Goal: Information Seeking & Learning: Learn about a topic

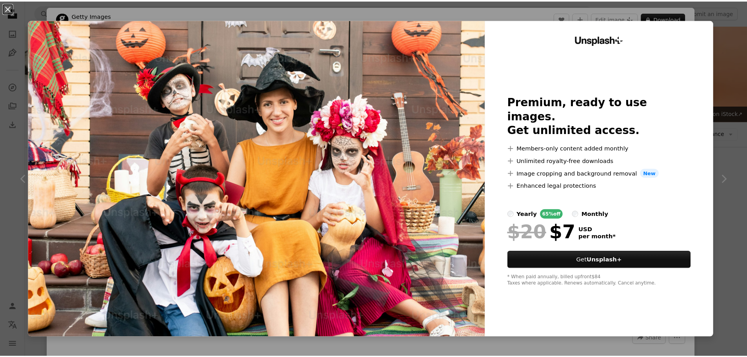
scroll to position [1552, 0]
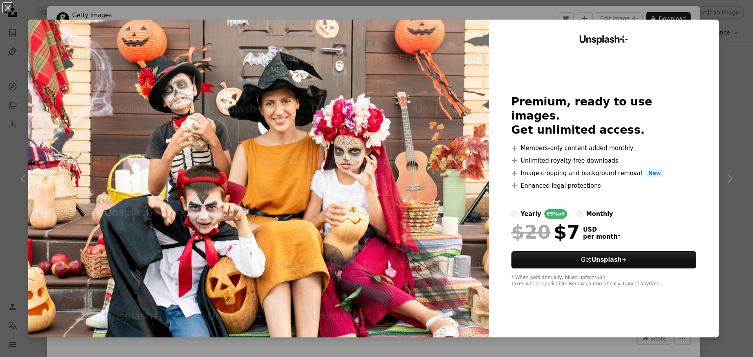
click at [438, 137] on img at bounding box center [258, 179] width 460 height 318
click at [719, 8] on div "An X shape Unsplash+ Premium, ready to use images. Get unlimited access. A plus…" at bounding box center [376, 178] width 753 height 357
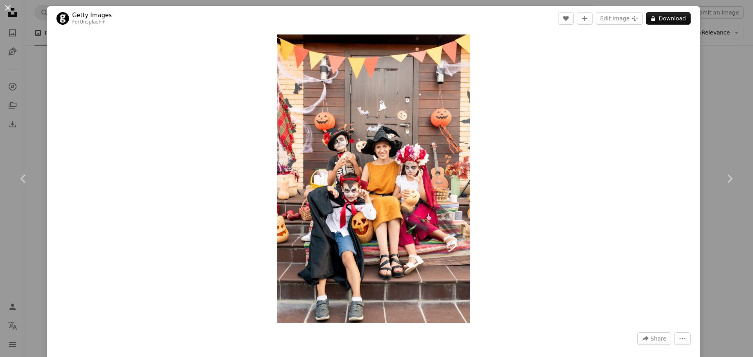
click at [9, 7] on button "An X shape" at bounding box center [7, 7] width 9 height 9
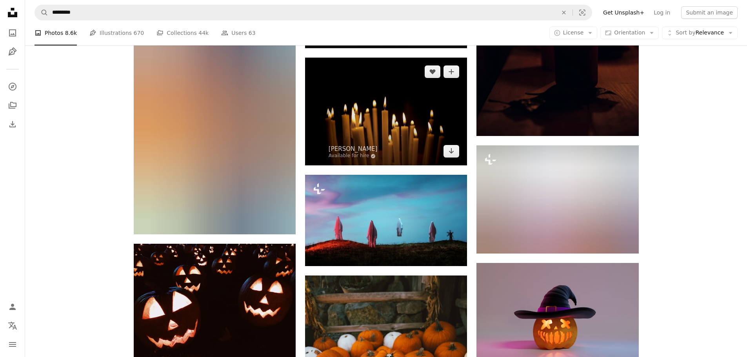
scroll to position [7708, 0]
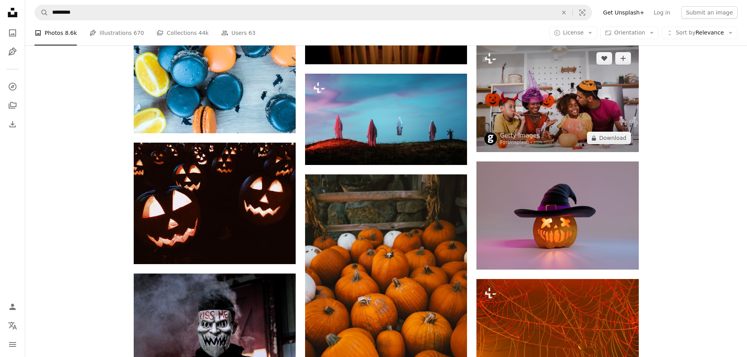
click at [560, 103] on img at bounding box center [557, 98] width 162 height 108
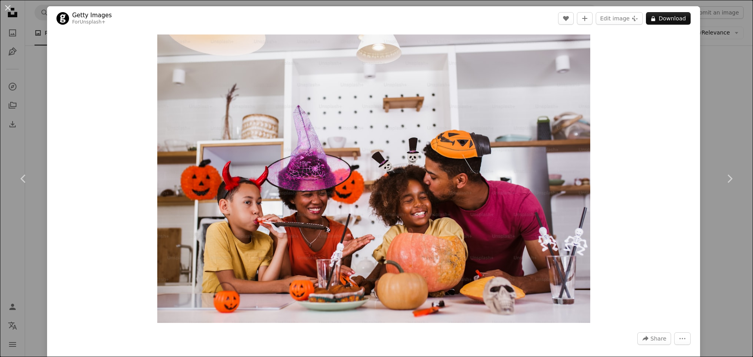
click at [29, 124] on div "An X shape Chevron left Chevron right Getty Images For Unsplash+ A heart A plus…" at bounding box center [376, 178] width 753 height 357
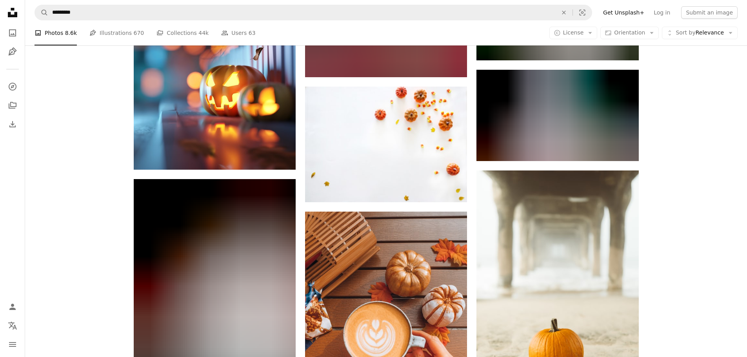
scroll to position [8179, 0]
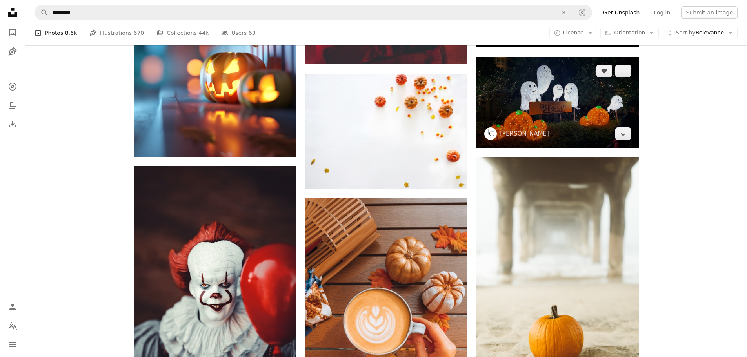
click at [591, 106] on img at bounding box center [557, 102] width 162 height 91
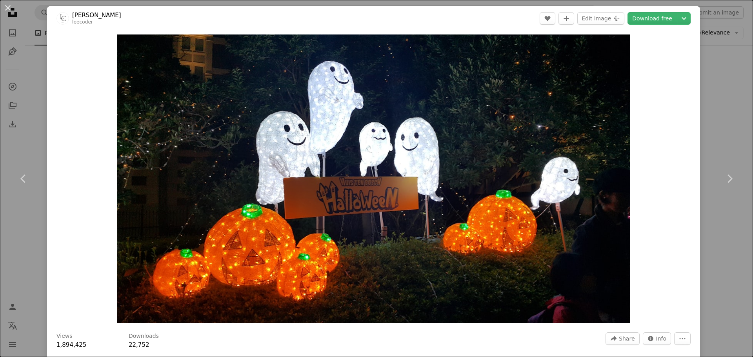
click at [712, 45] on div "An X shape Chevron left Chevron right [PERSON_NAME] leecoder A heart A plus sig…" at bounding box center [376, 178] width 753 height 357
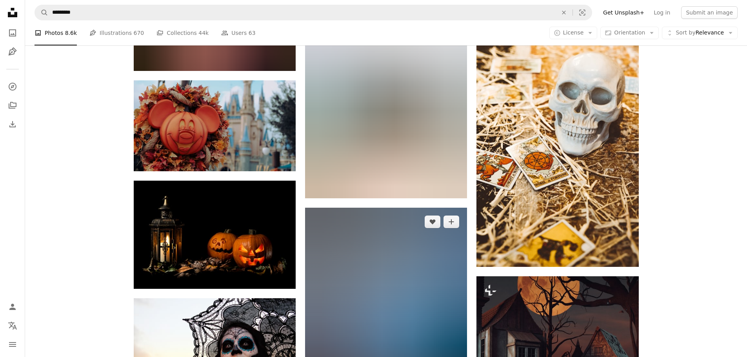
scroll to position [17433, 0]
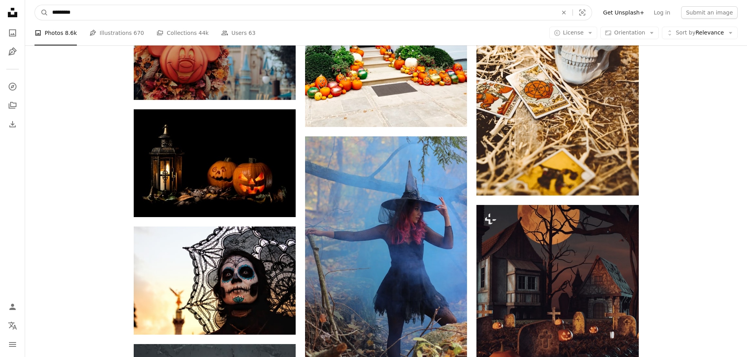
click at [87, 14] on input "*********" at bounding box center [301, 12] width 507 height 15
type input "**********"
click button "A magnifying glass" at bounding box center [41, 12] width 13 height 15
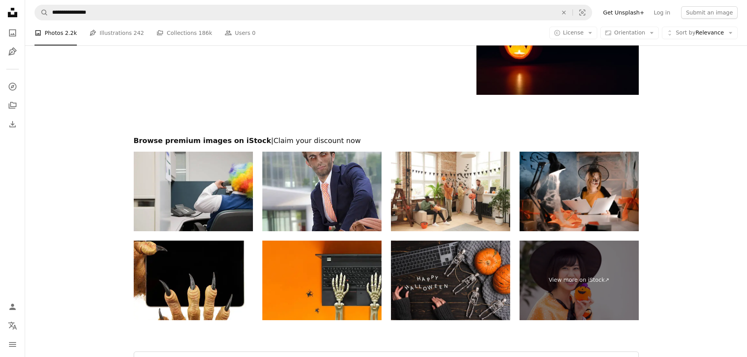
scroll to position [1608, 0]
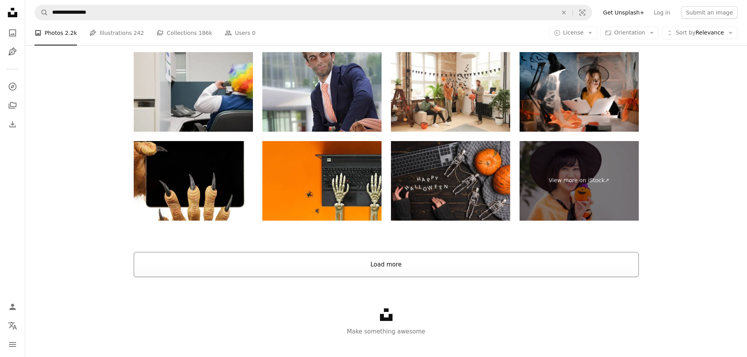
click at [382, 259] on button "Load more" at bounding box center [386, 264] width 505 height 25
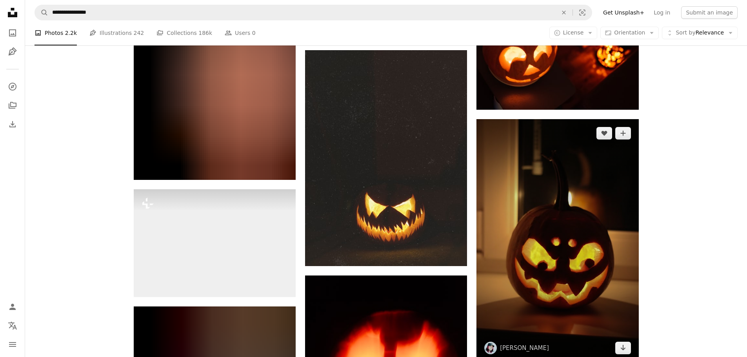
scroll to position [7568, 0]
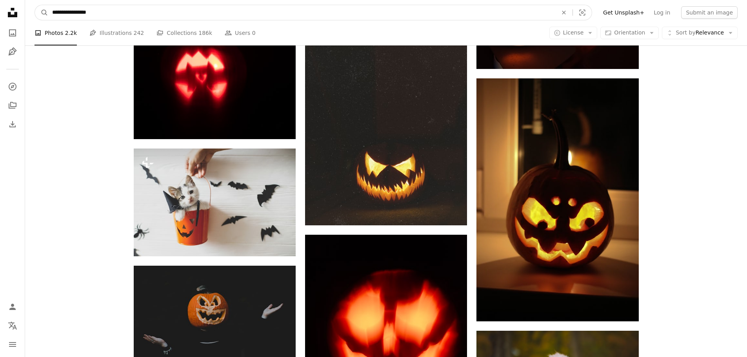
click at [155, 11] on input "**********" at bounding box center [301, 12] width 507 height 15
type input "**********"
click at [35, 5] on button "A magnifying glass" at bounding box center [41, 12] width 13 height 15
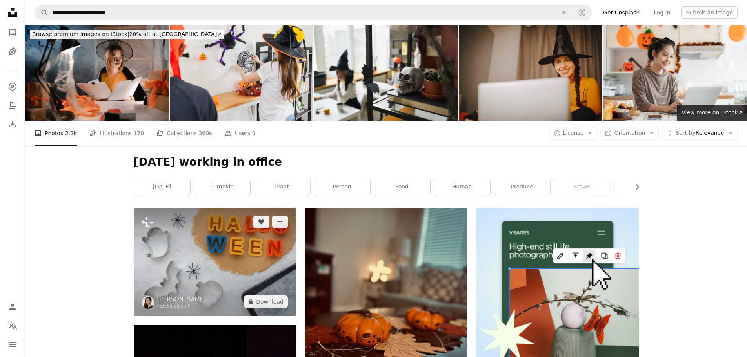
click at [265, 263] on img at bounding box center [215, 262] width 162 height 108
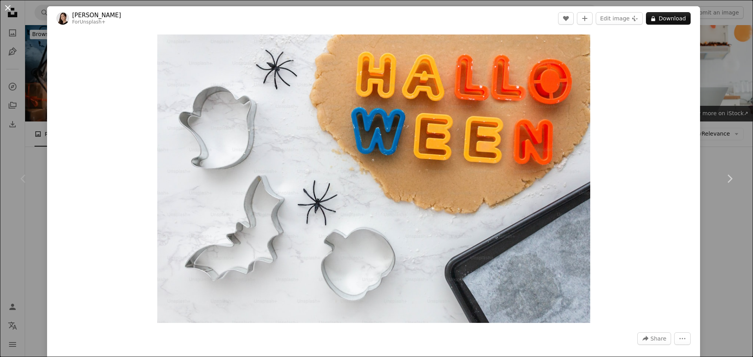
click at [7, 9] on button "An X shape" at bounding box center [7, 7] width 9 height 9
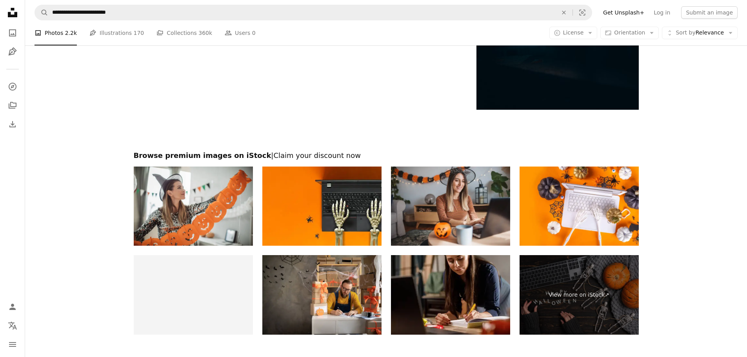
scroll to position [1234, 0]
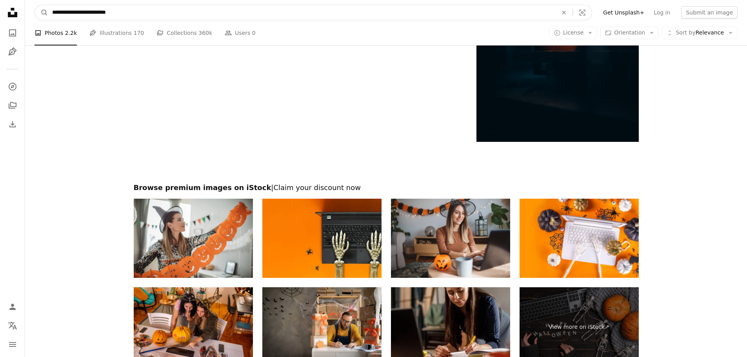
click at [135, 16] on input "**********" at bounding box center [301, 12] width 507 height 15
type input "**********"
click button "A magnifying glass" at bounding box center [41, 12] width 13 height 15
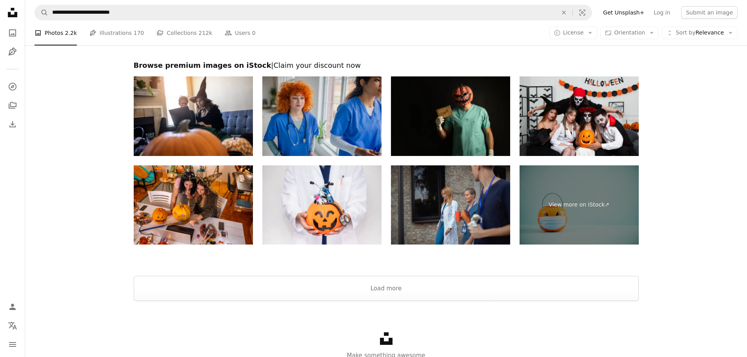
scroll to position [1686, 0]
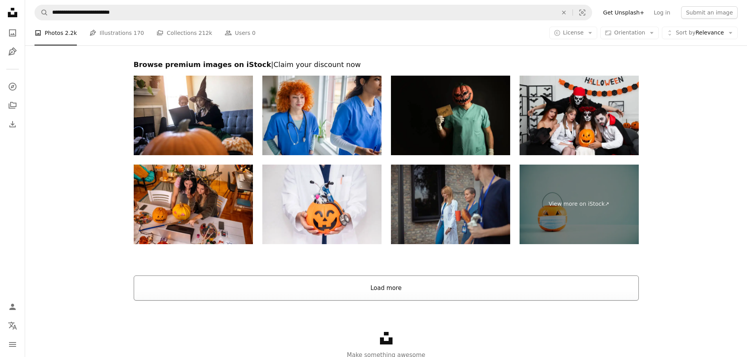
click at [376, 285] on button "Load more" at bounding box center [386, 288] width 505 height 25
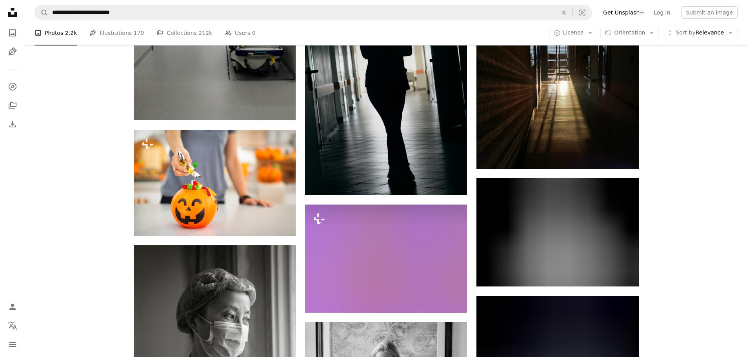
scroll to position [9607, 0]
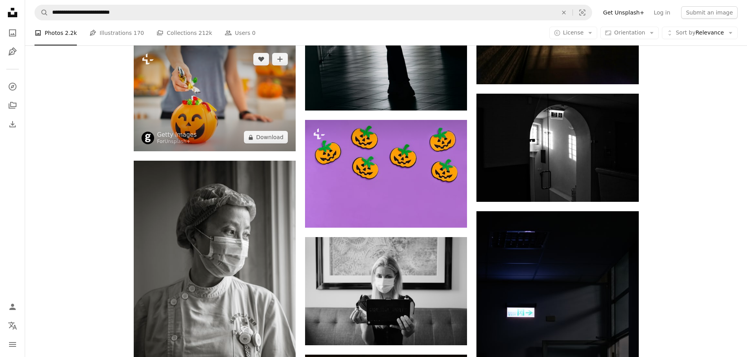
click at [193, 90] on img at bounding box center [215, 98] width 162 height 106
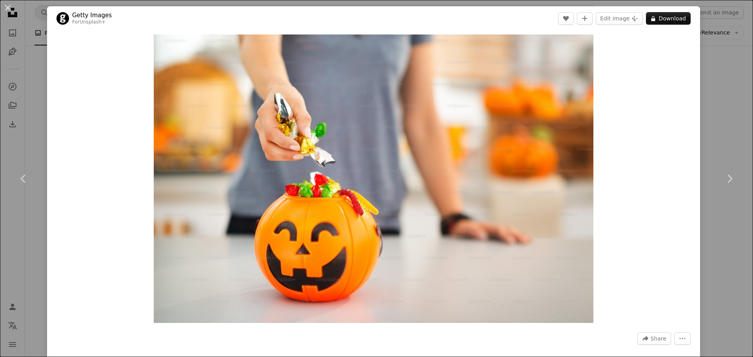
click at [707, 62] on div "An X shape Chevron left Chevron right Getty Images For Unsplash+ A heart A plus…" at bounding box center [376, 178] width 753 height 357
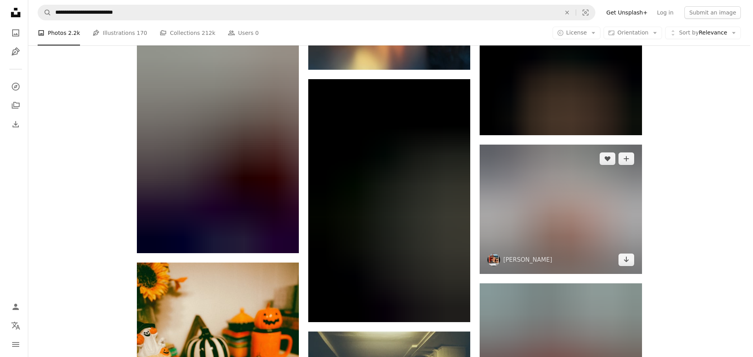
scroll to position [16469, 0]
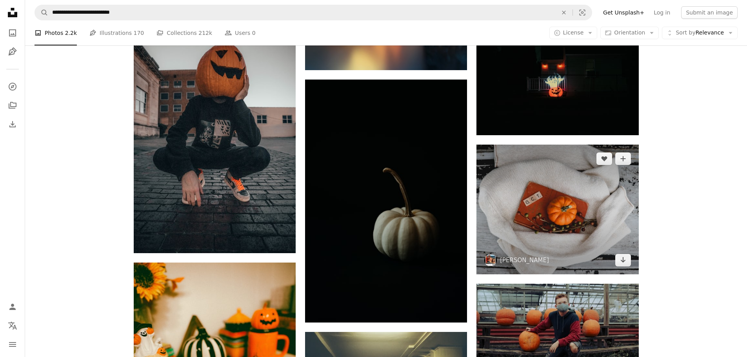
click at [533, 201] on img at bounding box center [557, 210] width 162 height 130
